Goal: Use online tool/utility: Use online tool/utility

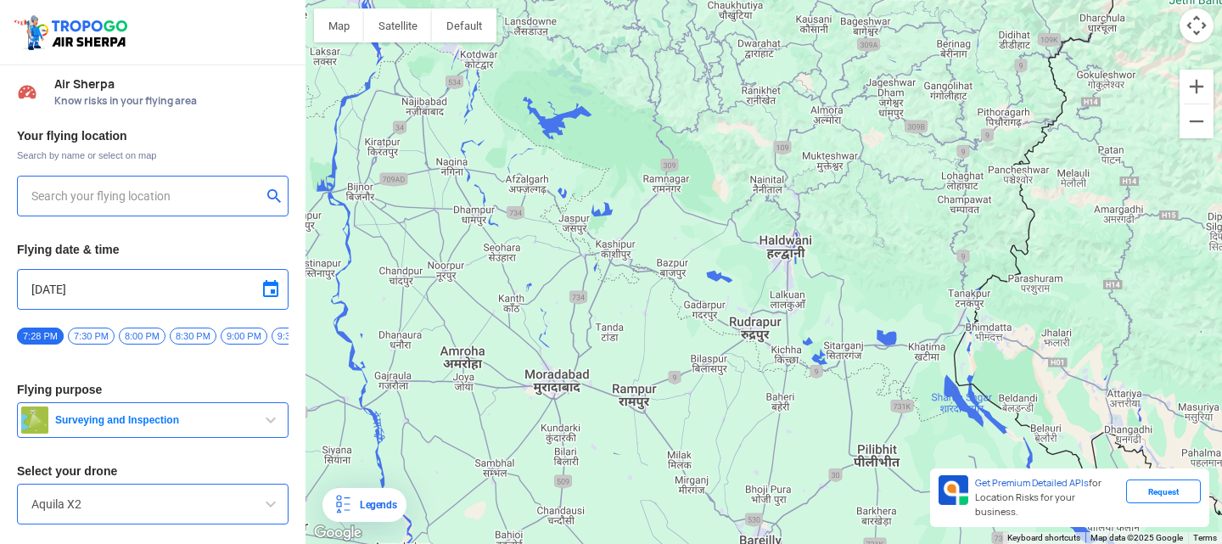
drag, startPoint x: 554, startPoint y: 244, endPoint x: 559, endPoint y: 132, distance: 112.1
click at [559, 132] on div "To navigate, press the arrow keys." at bounding box center [763, 272] width 916 height 544
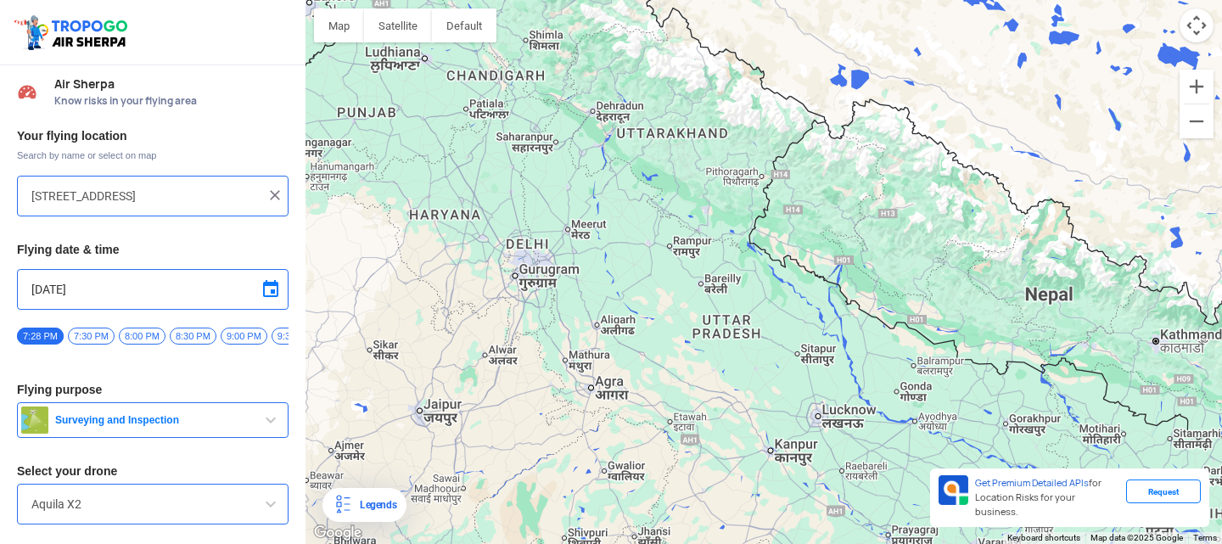
drag, startPoint x: 697, startPoint y: 191, endPoint x: 605, endPoint y: 395, distance: 223.6
click at [605, 395] on div "To navigate, press the arrow keys." at bounding box center [763, 272] width 916 height 544
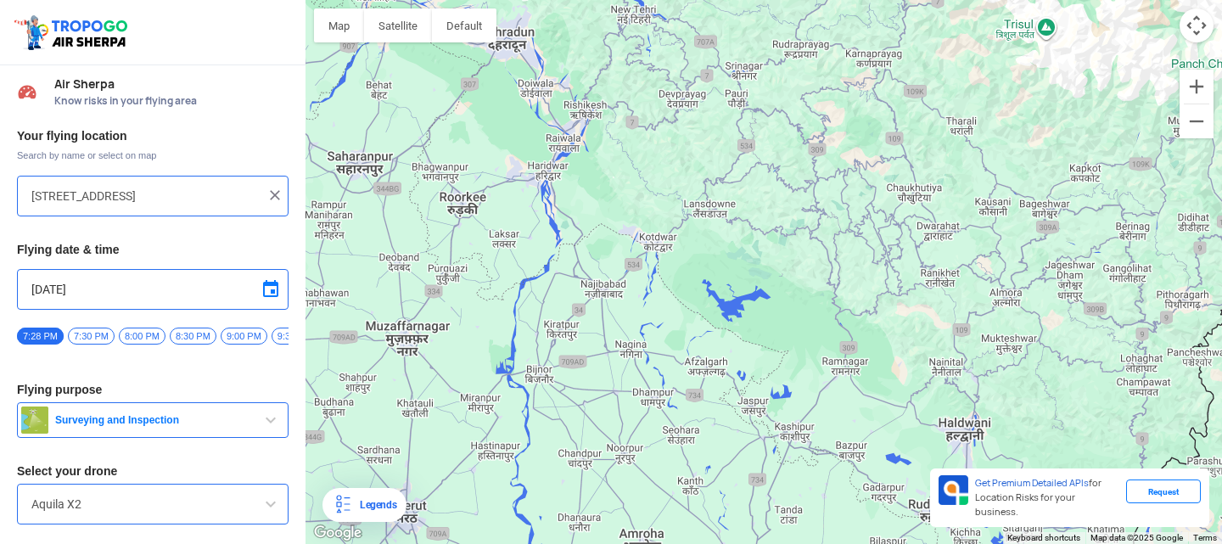
drag, startPoint x: 607, startPoint y: 181, endPoint x: 858, endPoint y: 452, distance: 369.3
click at [858, 452] on div "To navigate, press the arrow keys." at bounding box center [763, 272] width 916 height 544
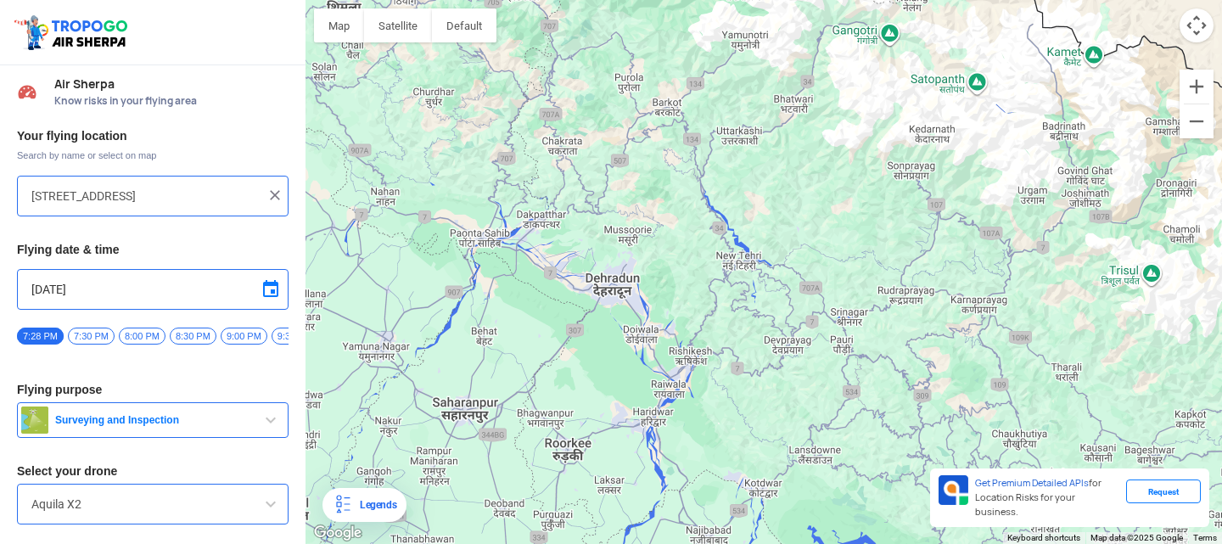
drag, startPoint x: 540, startPoint y: 187, endPoint x: 651, endPoint y: 428, distance: 266.1
click at [651, 428] on div "To navigate, press the arrow keys." at bounding box center [763, 272] width 916 height 544
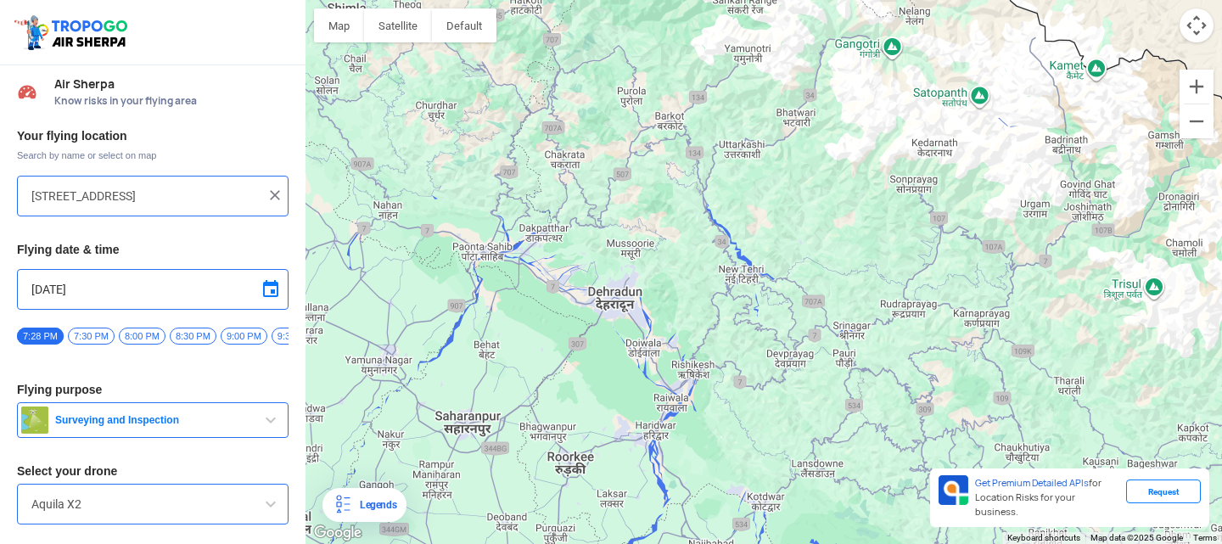
click at [609, 306] on div "To navigate, press the arrow keys." at bounding box center [763, 272] width 916 height 544
type input "[GEOGRAPHIC_DATA], [GEOGRAPHIC_DATA], [GEOGRAPHIC_DATA] 248171, [GEOGRAPHIC_DAT…"
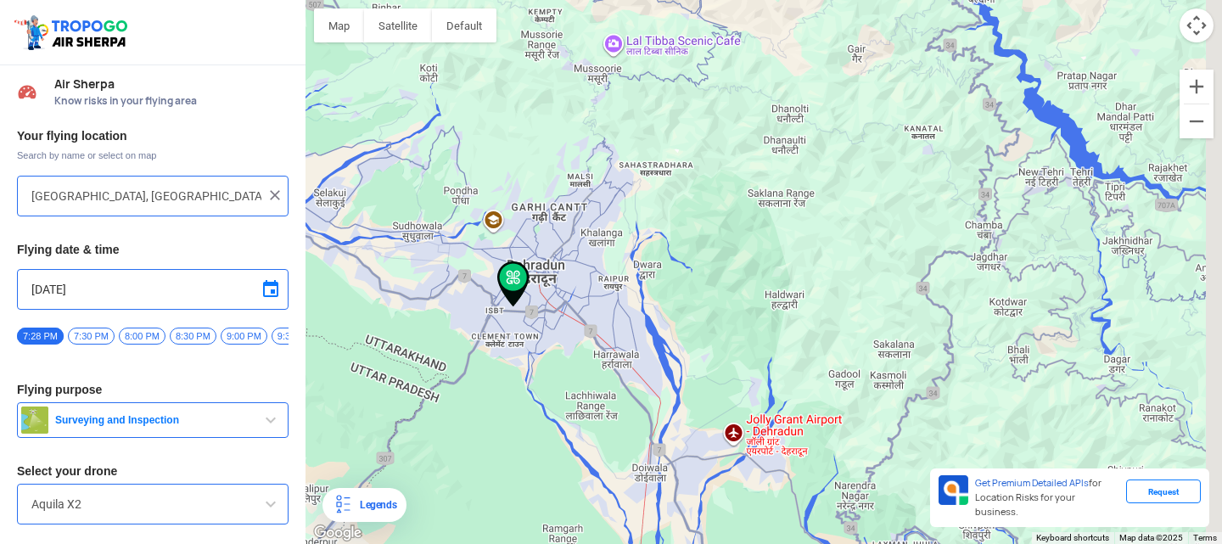
drag, startPoint x: 851, startPoint y: 294, endPoint x: 586, endPoint y: 339, distance: 268.5
click at [586, 339] on div "To navigate, press the arrow keys." at bounding box center [763, 272] width 916 height 544
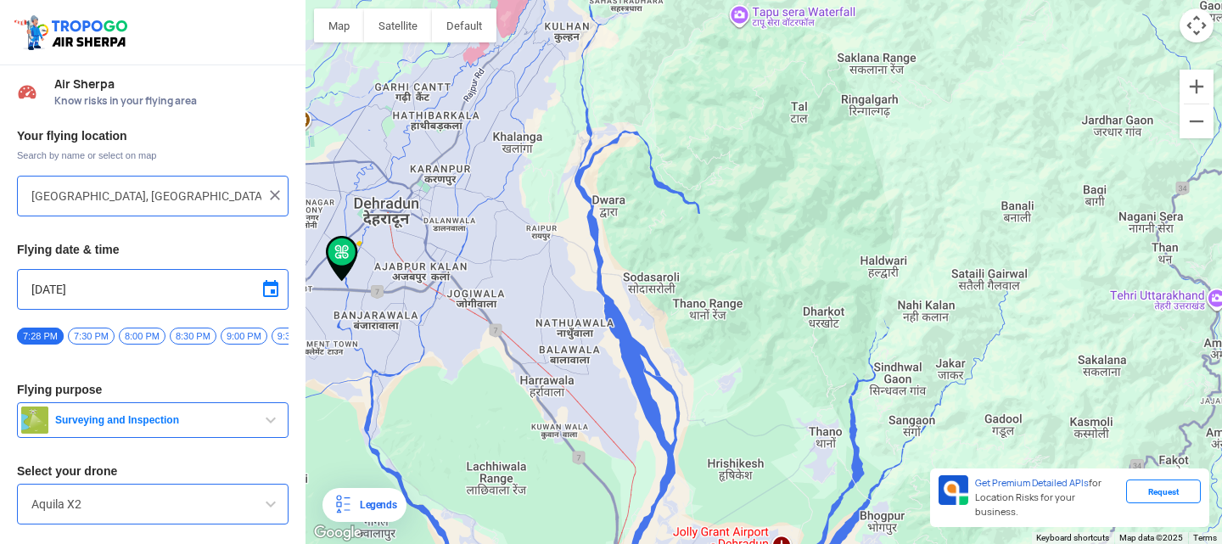
drag, startPoint x: 700, startPoint y: 264, endPoint x: 578, endPoint y: 197, distance: 139.4
click at [578, 197] on div "To navigate, press the arrow keys." at bounding box center [763, 272] width 916 height 544
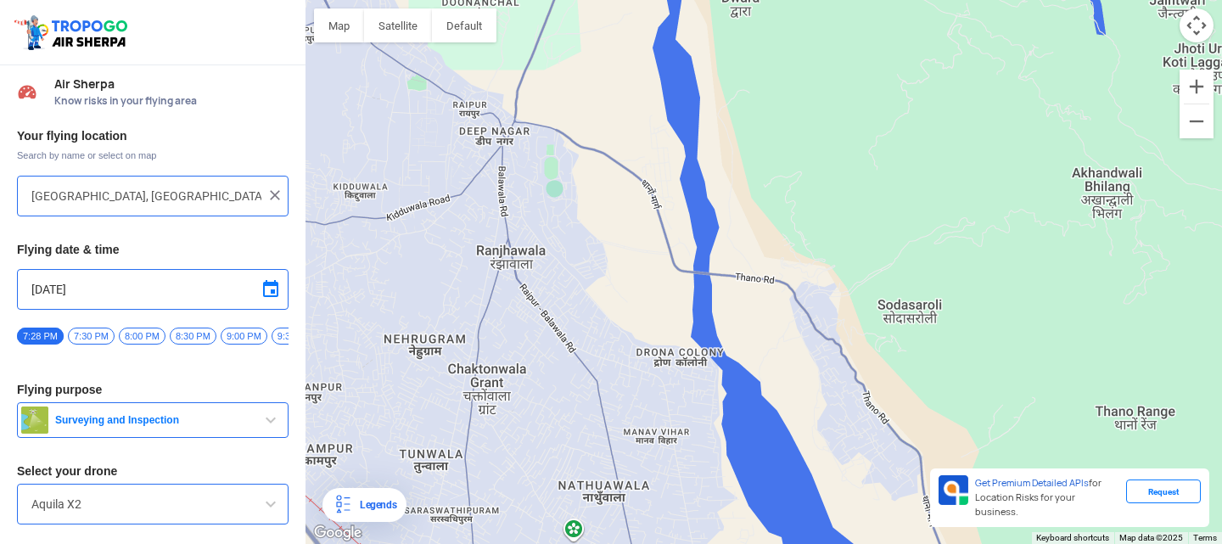
drag, startPoint x: 500, startPoint y: 243, endPoint x: 619, endPoint y: 181, distance: 134.7
click at [619, 181] on div "To navigate, press the arrow keys." at bounding box center [763, 272] width 916 height 544
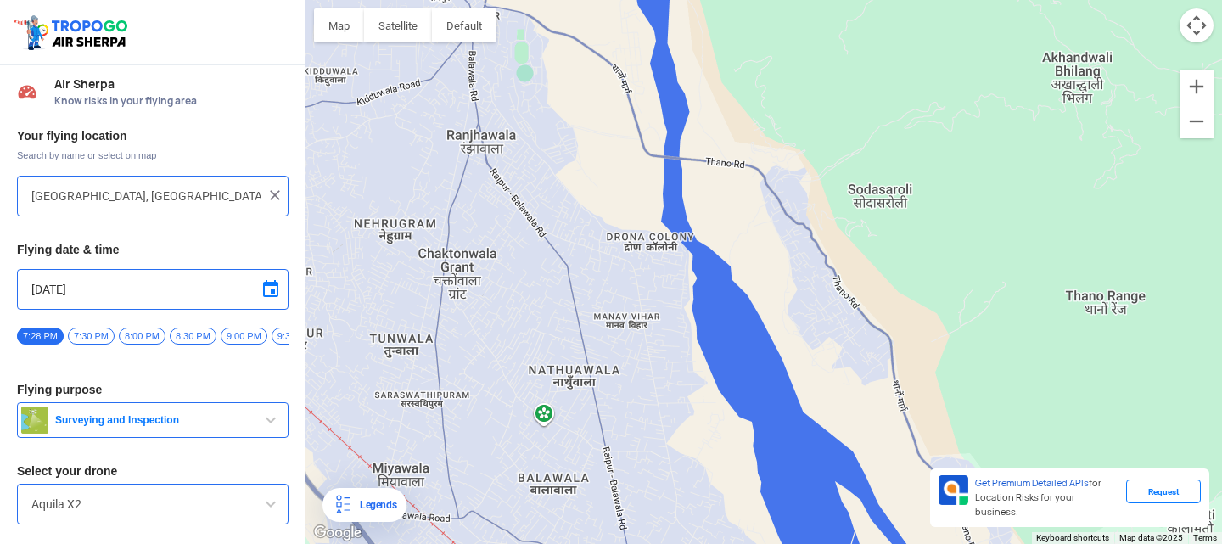
drag, startPoint x: 616, startPoint y: 260, endPoint x: 585, endPoint y: 141, distance: 123.7
click at [585, 141] on div "To navigate, press the arrow keys." at bounding box center [763, 272] width 916 height 544
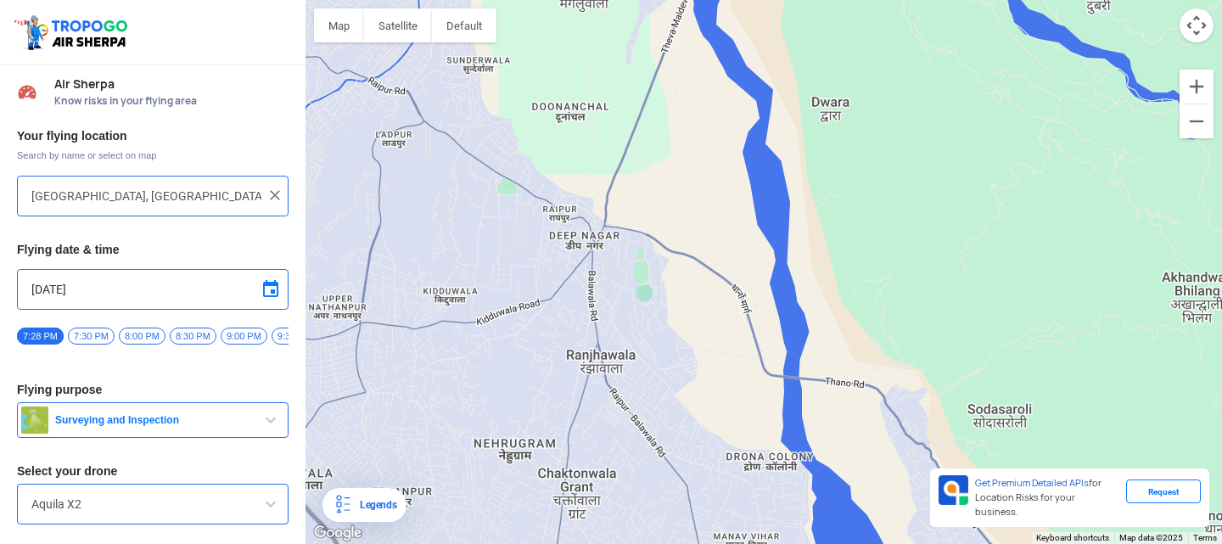
drag, startPoint x: 561, startPoint y: 241, endPoint x: 681, endPoint y: 462, distance: 252.1
click at [681, 462] on div "To navigate, press the arrow keys." at bounding box center [763, 272] width 916 height 544
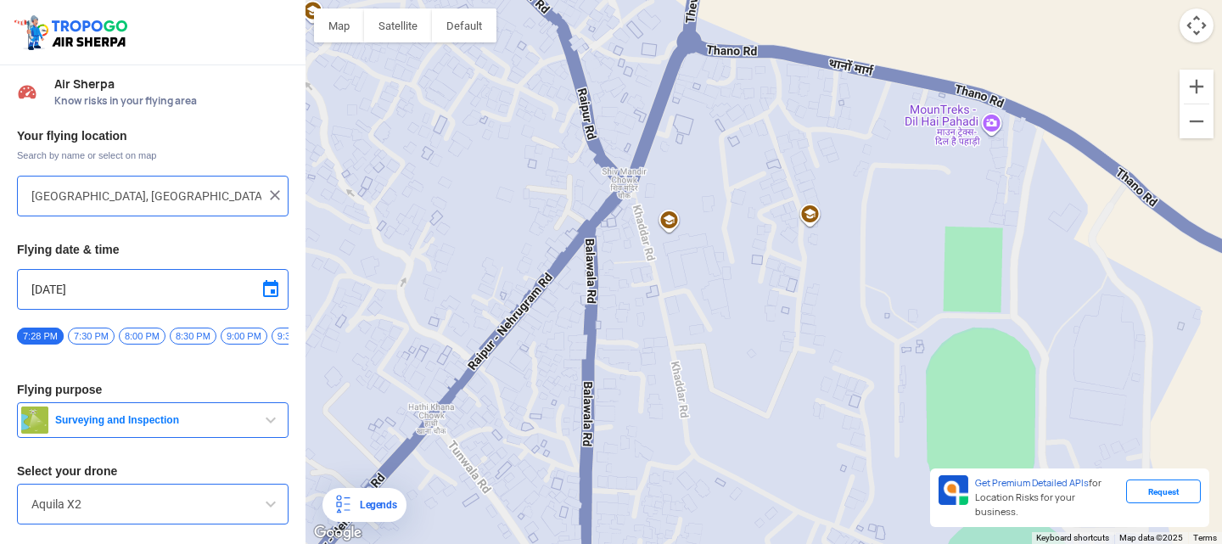
drag, startPoint x: 623, startPoint y: 289, endPoint x: 659, endPoint y: 372, distance: 90.0
click at [659, 372] on div "To navigate, press the arrow keys." at bounding box center [763, 272] width 916 height 544
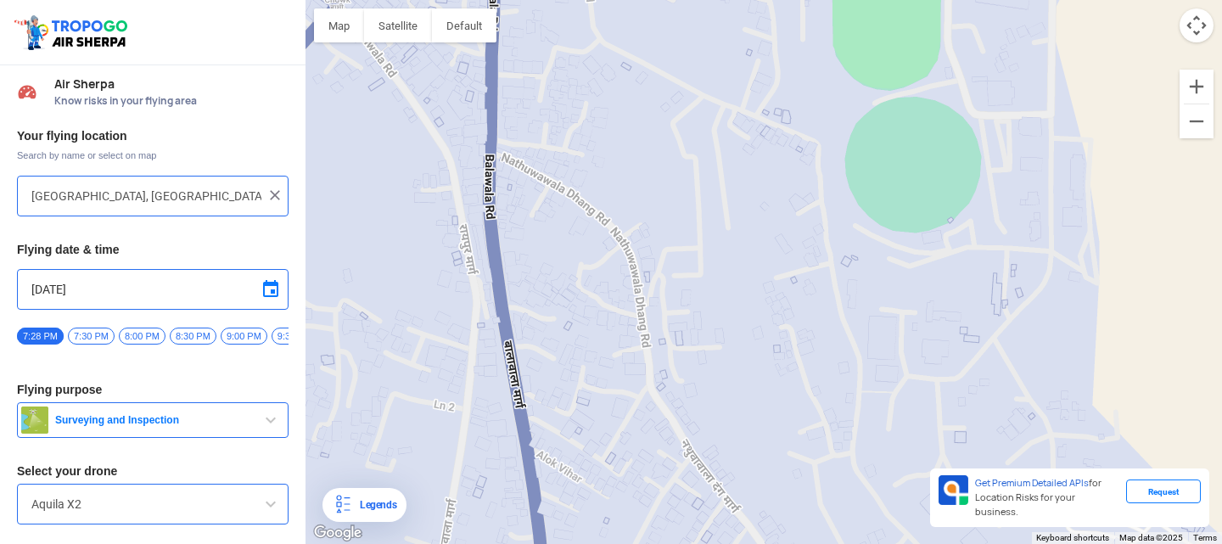
drag, startPoint x: 714, startPoint y: 468, endPoint x: 613, endPoint y: -7, distance: 484.9
click at [613, 0] on html "Location Risk Score Air Sherpa Know risks in your flying area Your flying locat…" at bounding box center [611, 272] width 1222 height 544
click at [249, 416] on button "Surveying and Inspection" at bounding box center [153, 420] width 272 height 36
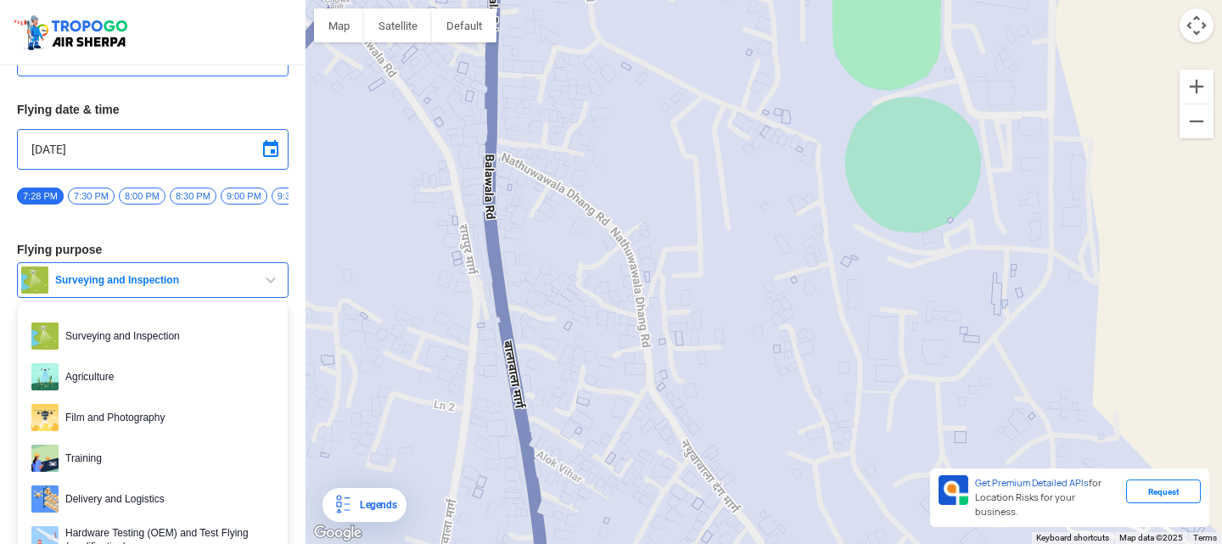
scroll to position [201, 0]
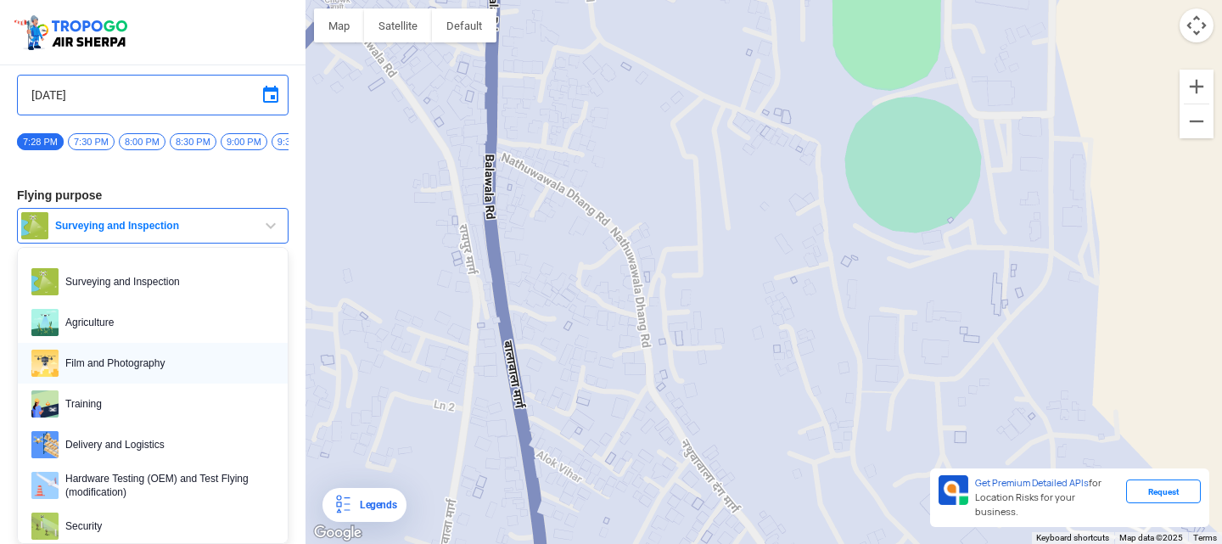
click at [126, 360] on span "Film and Photography" at bounding box center [167, 363] width 216 height 27
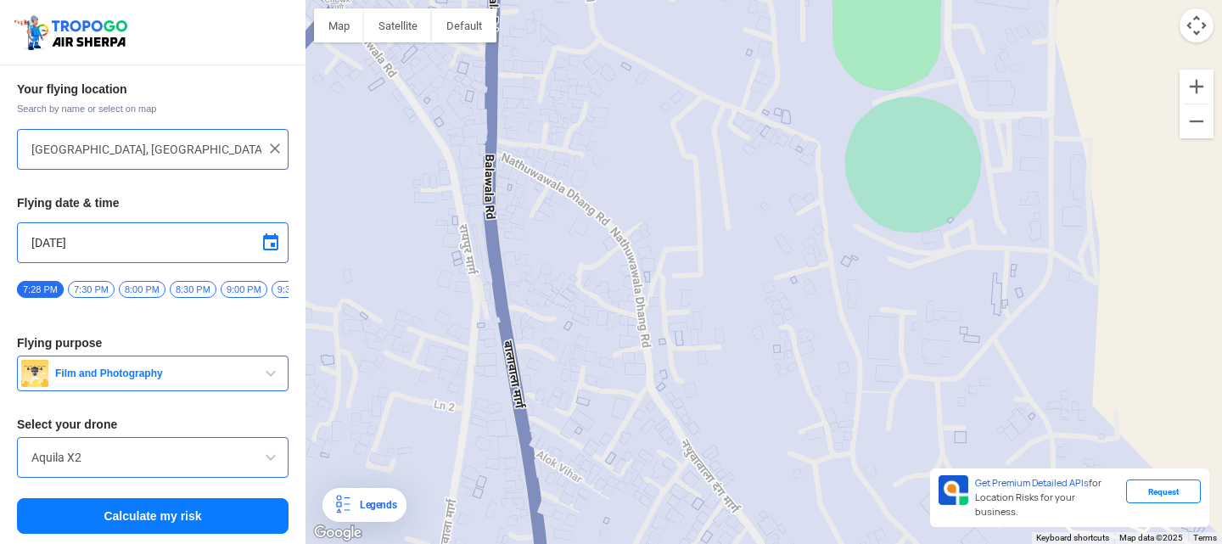
scroll to position [53, 0]
click at [172, 452] on input "Aquila X2" at bounding box center [152, 457] width 243 height 20
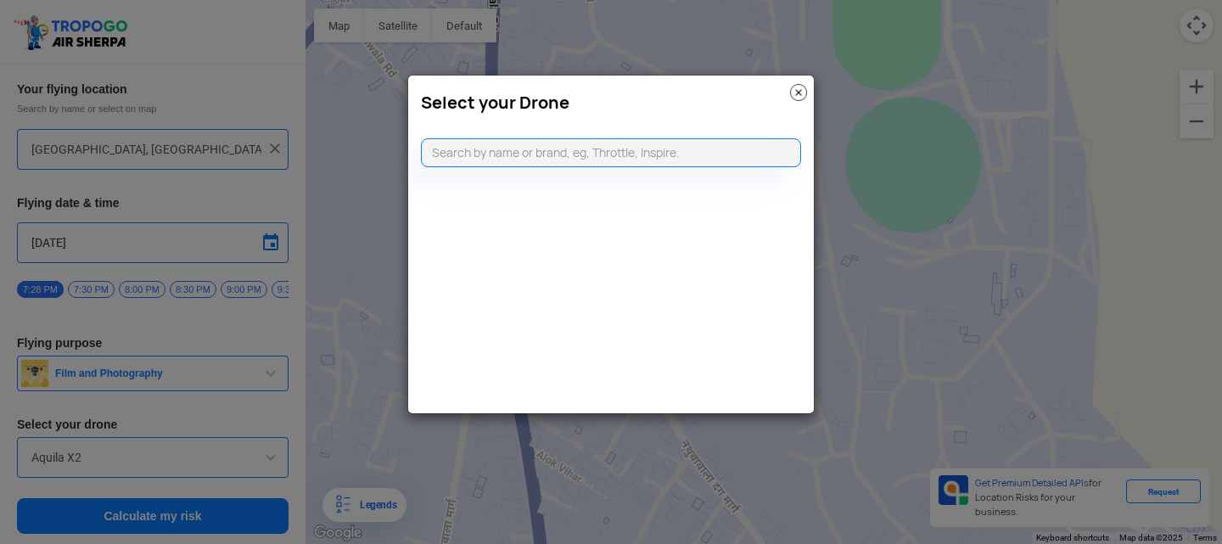
click at [803, 100] on img at bounding box center [798, 92] width 17 height 17
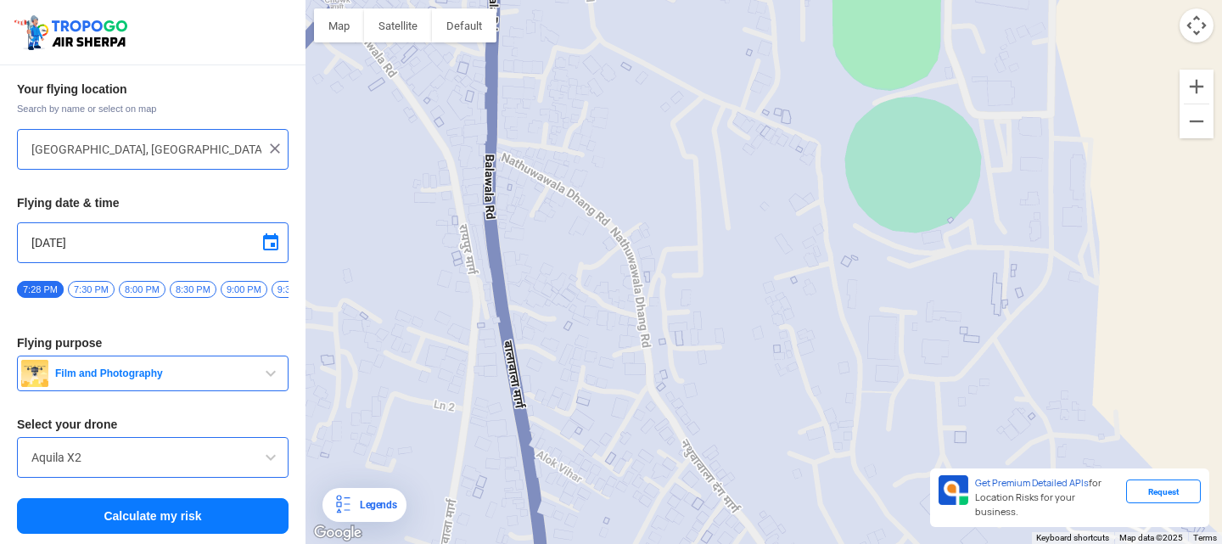
click at [193, 521] on button "Calculate my risk" at bounding box center [153, 516] width 272 height 36
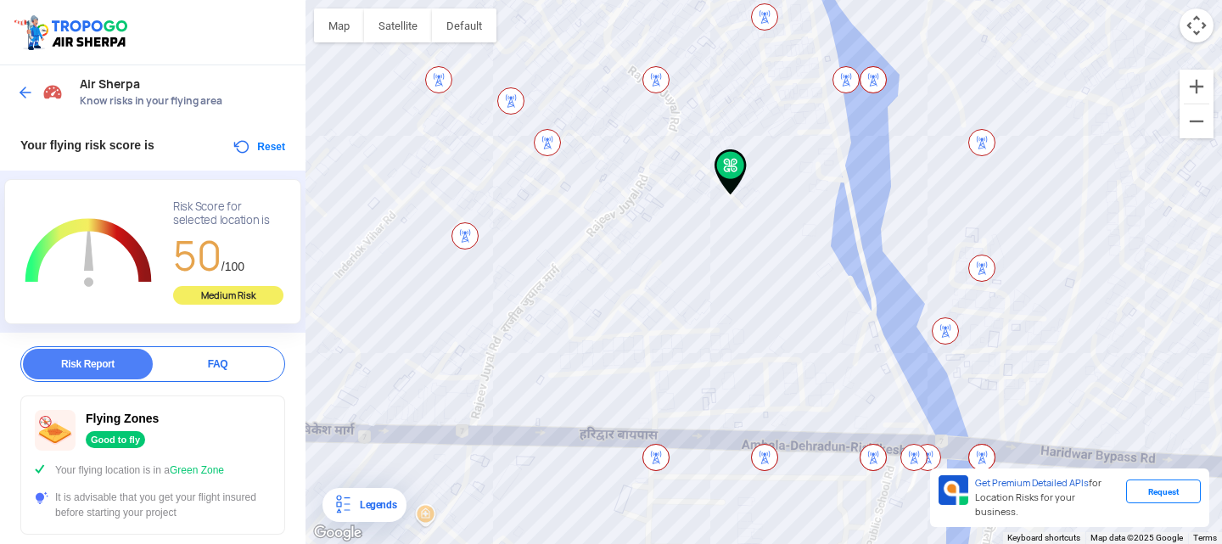
drag, startPoint x: 730, startPoint y: 369, endPoint x: 696, endPoint y: 289, distance: 86.7
click at [696, 289] on div "To navigate, press the arrow keys." at bounding box center [763, 272] width 916 height 544
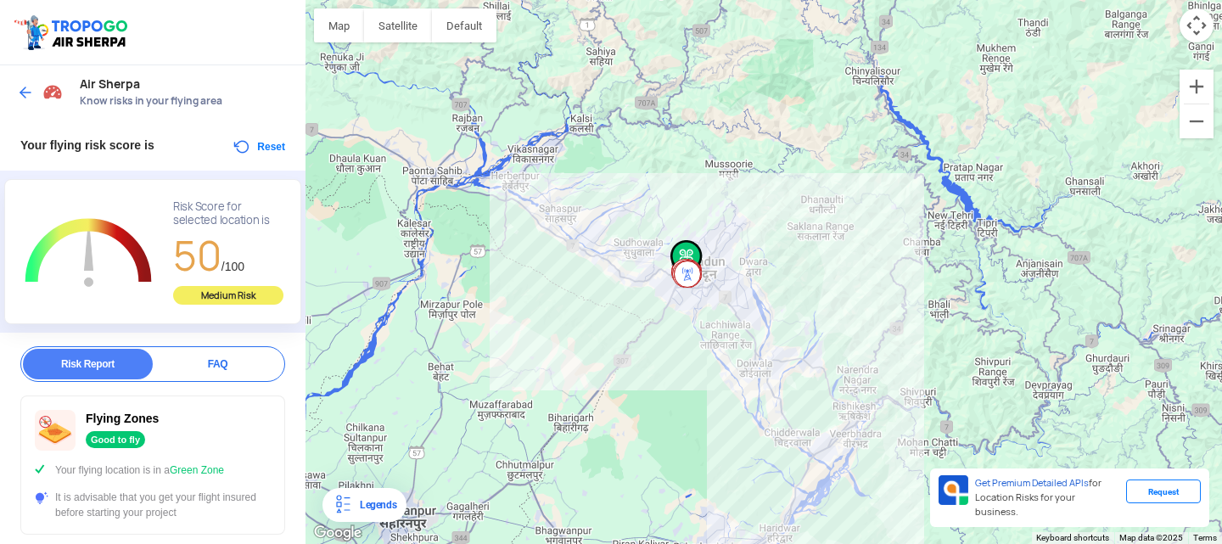
drag, startPoint x: 885, startPoint y: 343, endPoint x: 713, endPoint y: 339, distance: 172.3
click at [713, 339] on div "To navigate, press the arrow keys." at bounding box center [763, 272] width 916 height 544
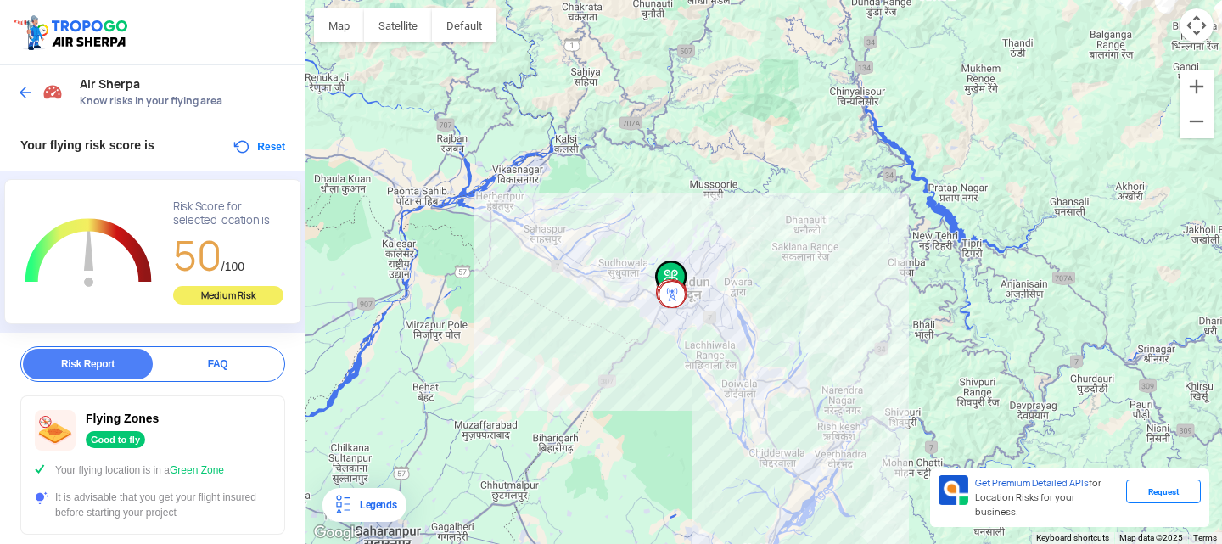
click at [703, 311] on div "To navigate, press the arrow keys." at bounding box center [763, 272] width 916 height 544
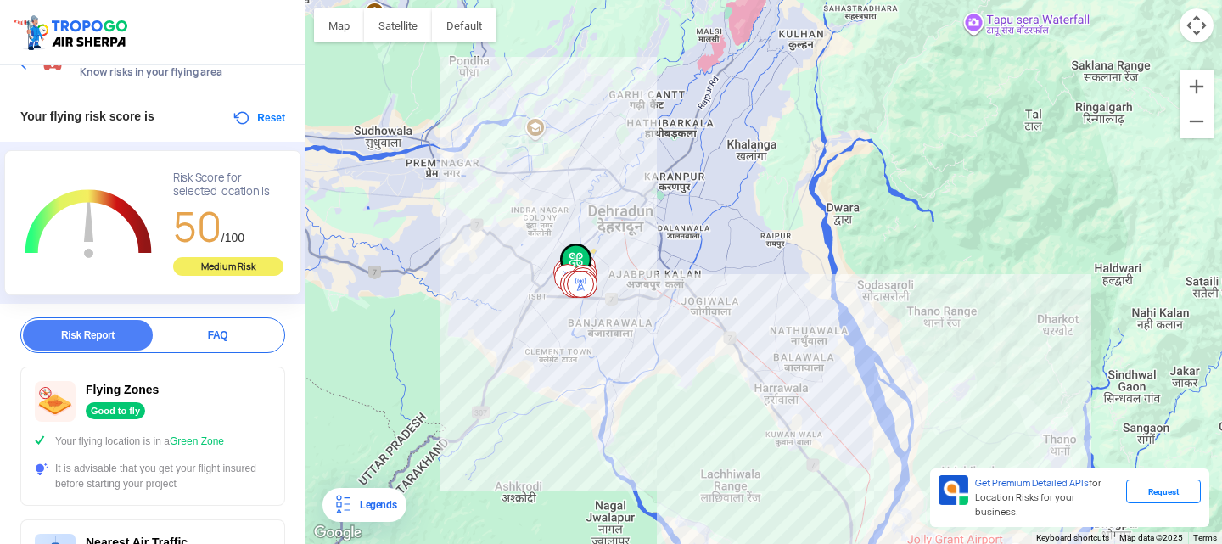
scroll to position [0, 0]
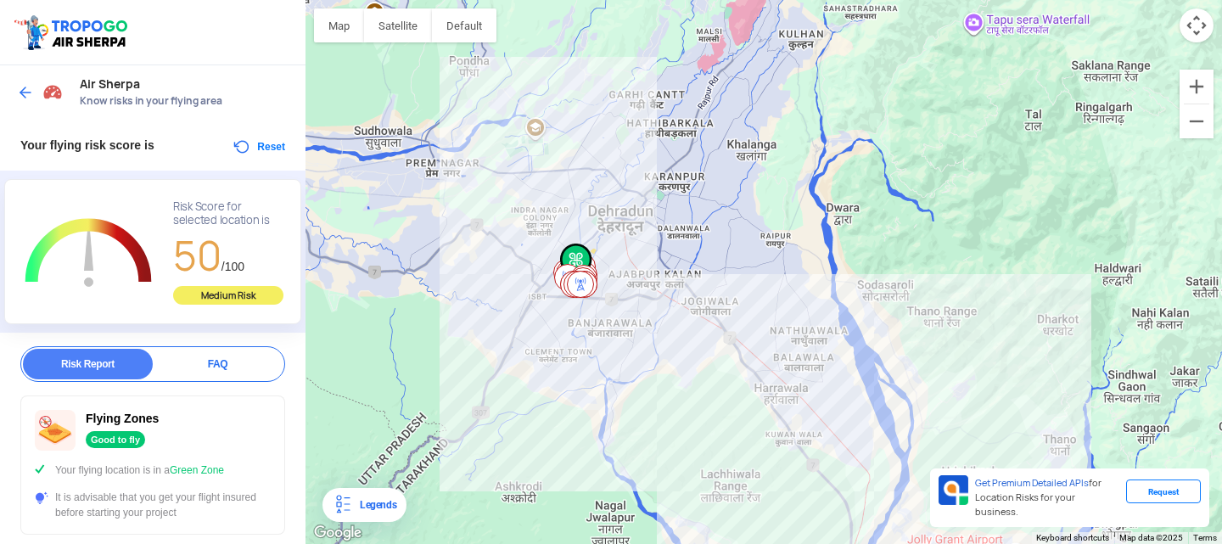
click at [232, 143] on button "Reset" at bounding box center [258, 147] width 53 height 20
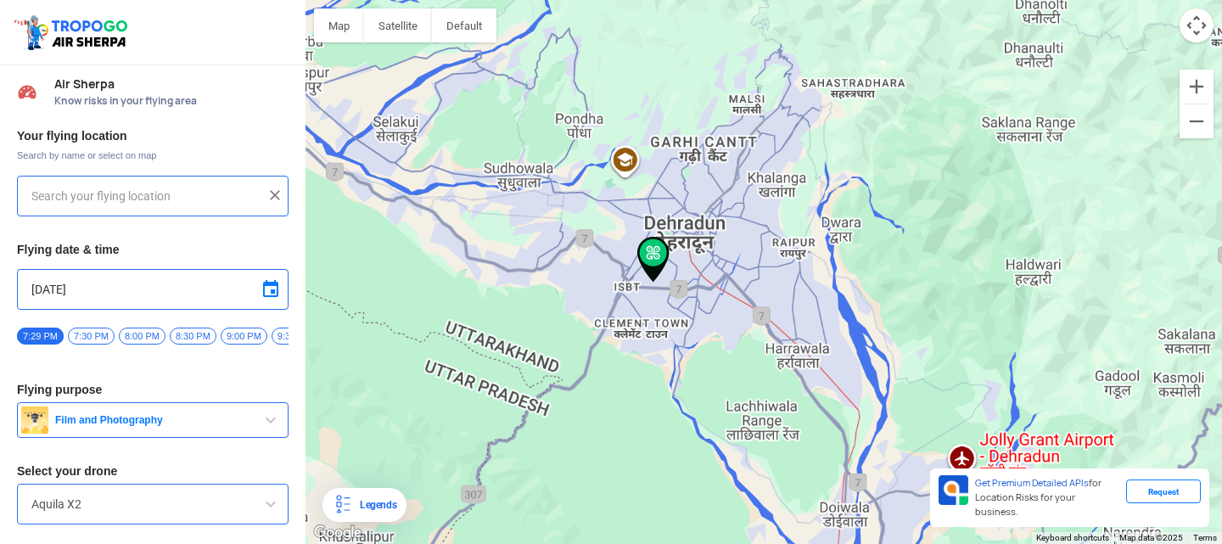
type input "[GEOGRAPHIC_DATA], [GEOGRAPHIC_DATA], [GEOGRAPHIC_DATA] 248171, [GEOGRAPHIC_DAT…"
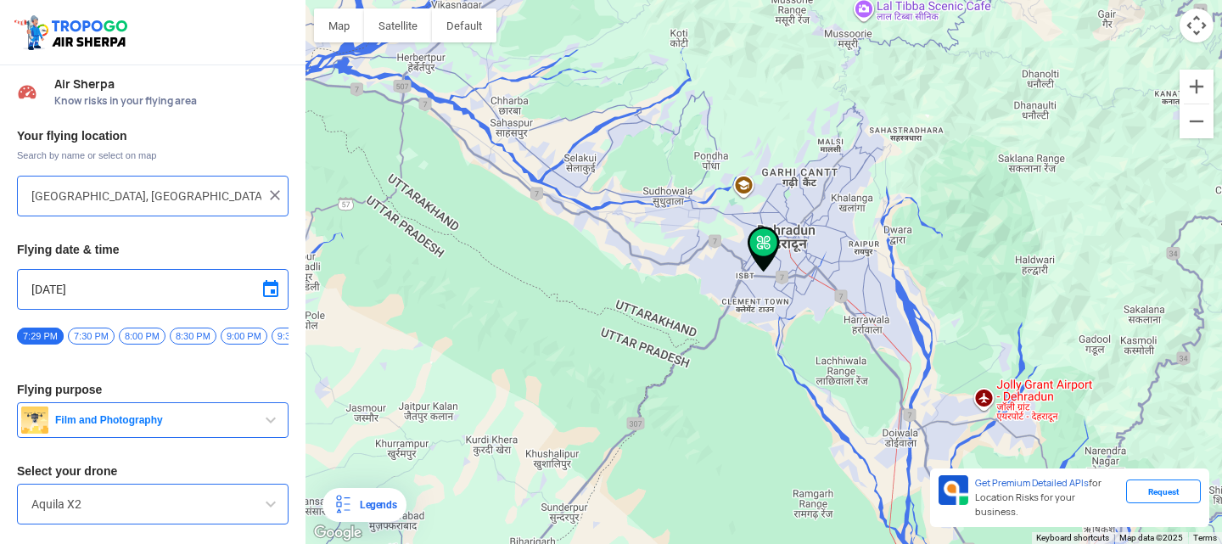
click at [234, 427] on span "Film and Photography" at bounding box center [154, 420] width 212 height 14
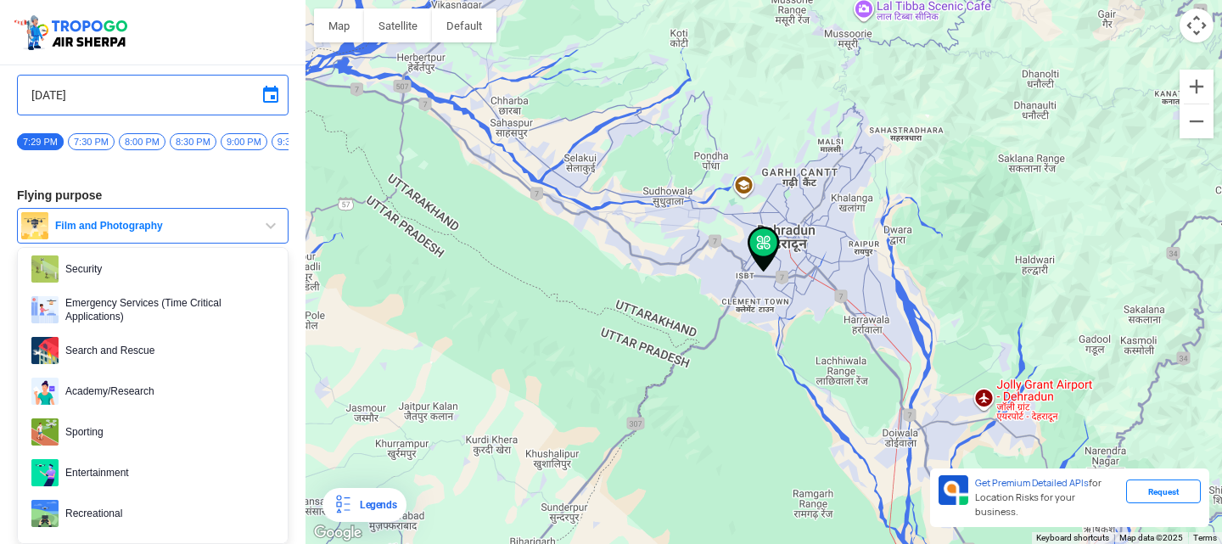
scroll to position [261, 0]
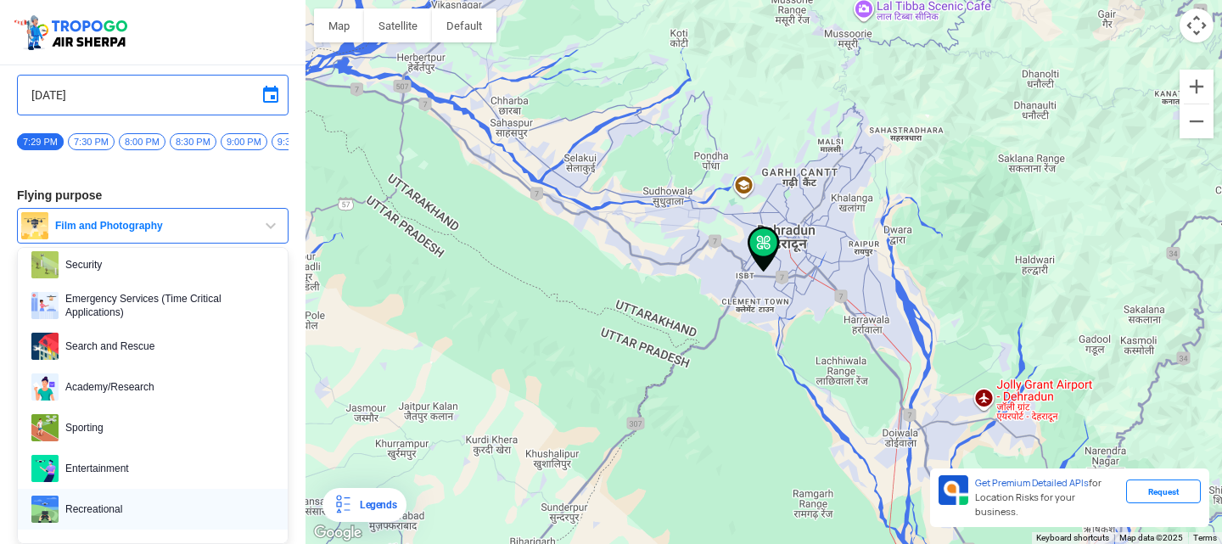
click at [140, 512] on span "Recreational" at bounding box center [167, 509] width 216 height 27
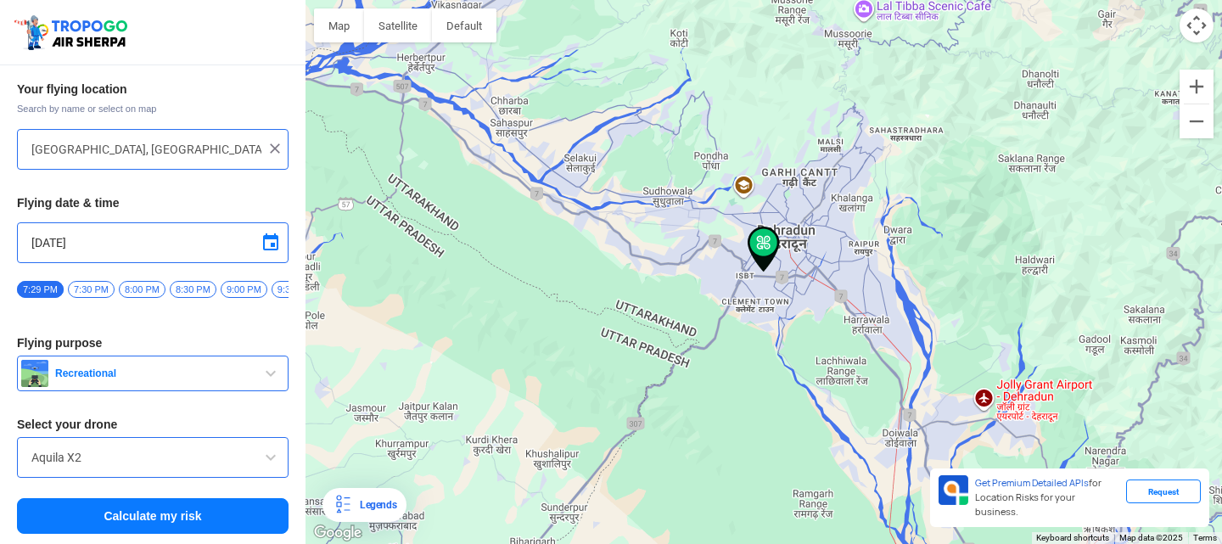
click at [140, 512] on button "Calculate my risk" at bounding box center [153, 516] width 272 height 36
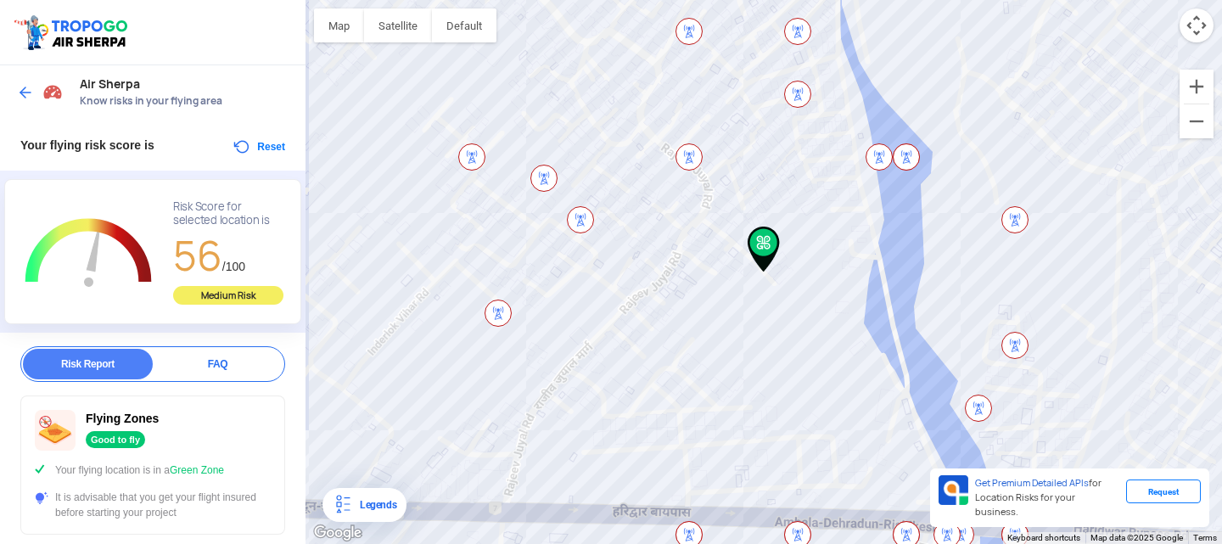
click at [216, 368] on div "FAQ" at bounding box center [218, 364] width 130 height 31
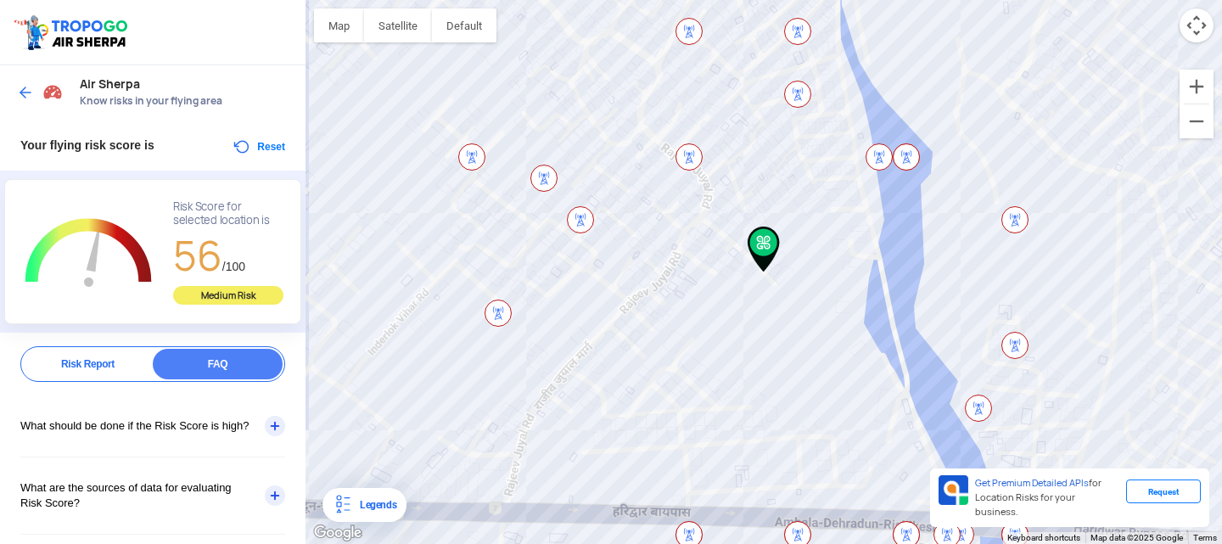
click at [274, 422] on div "What should be done if the Risk Score is high?" at bounding box center [152, 425] width 265 height 61
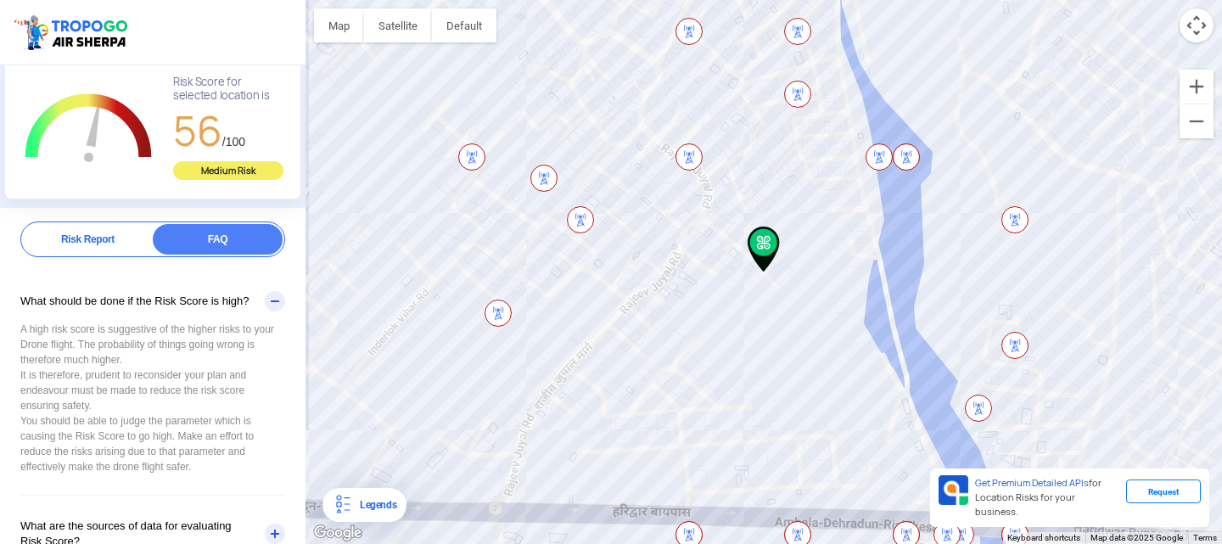
scroll to position [0, 0]
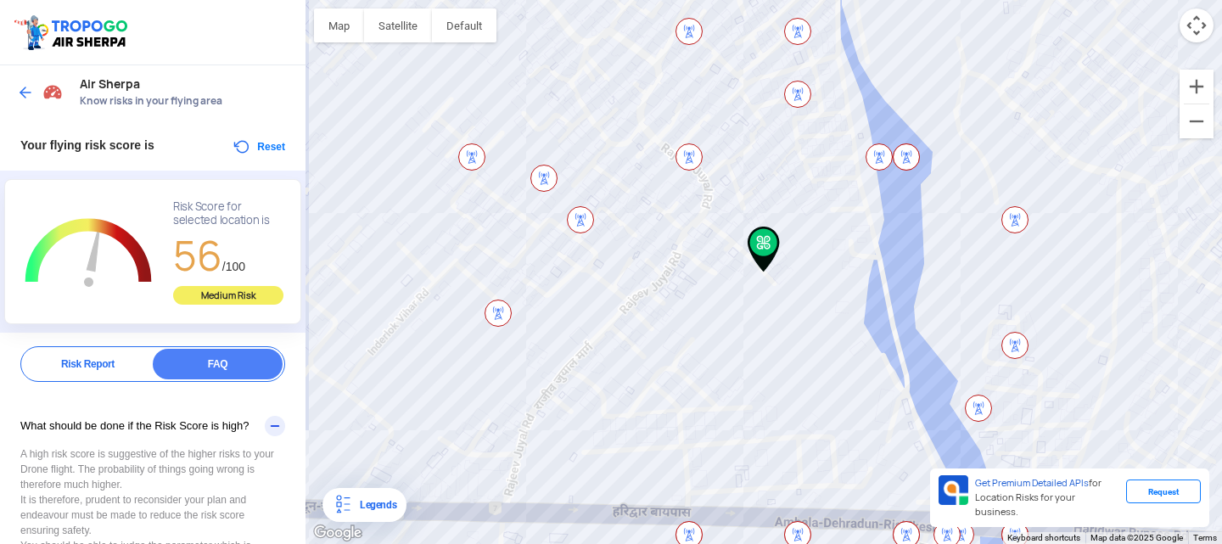
click at [218, 294] on div "Medium Risk" at bounding box center [228, 295] width 110 height 19
